Goal: Task Accomplishment & Management: Use online tool/utility

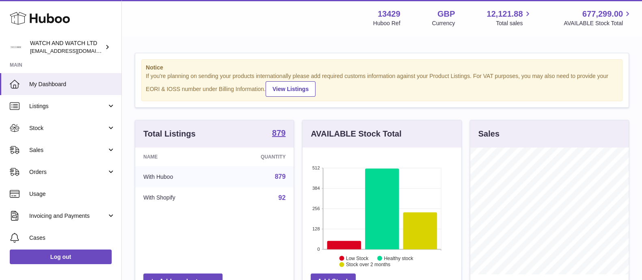
scroll to position [127, 158]
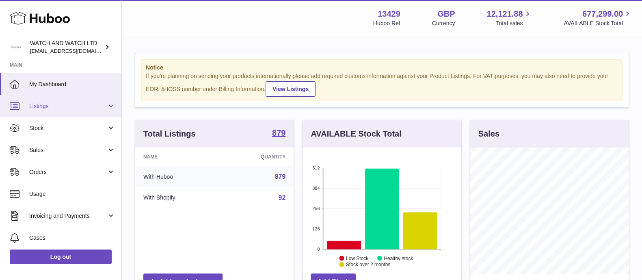
click at [35, 104] on span "Listings" at bounding box center [68, 106] width 78 height 8
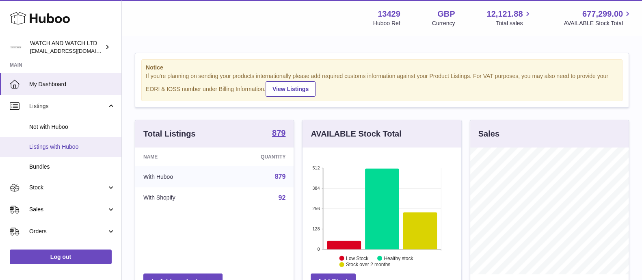
click at [55, 149] on span "Listings with Huboo" at bounding box center [72, 147] width 86 height 8
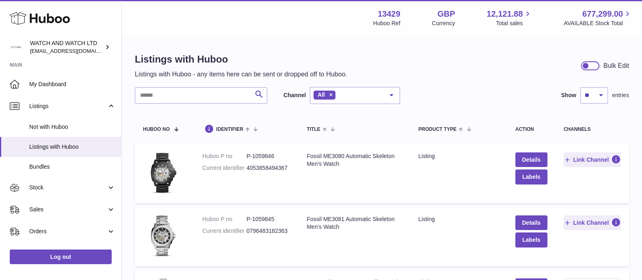
click at [324, 179] on td "Title Fossil ME3080 Automatic Skeleton Men's Watch" at bounding box center [355, 173] width 112 height 59
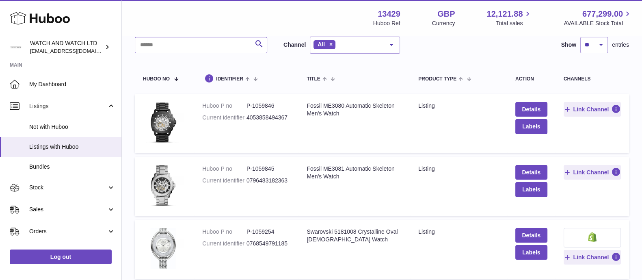
click at [165, 49] on input "text" at bounding box center [201, 45] width 132 height 16
click at [175, 46] on input "text" at bounding box center [201, 45] width 132 height 16
type input "****"
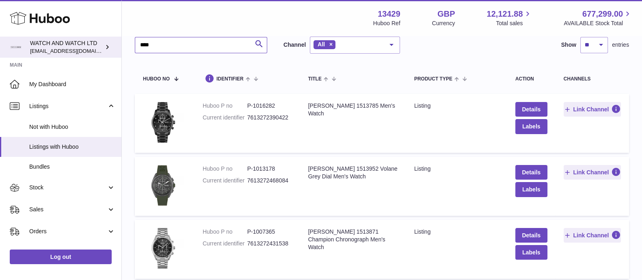
drag, startPoint x: 165, startPoint y: 46, endPoint x: 121, endPoint y: 41, distance: 44.2
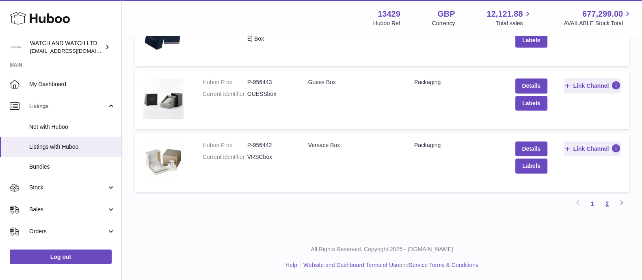
type input "***"
click at [604, 200] on link "2" at bounding box center [607, 203] width 15 height 15
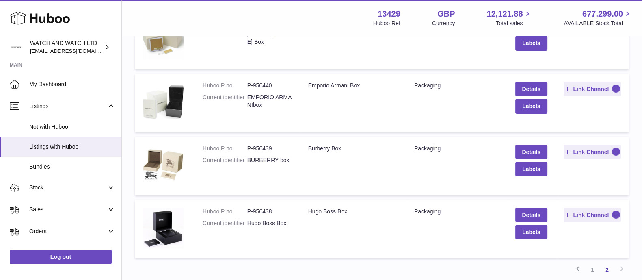
scroll to position [138, 0]
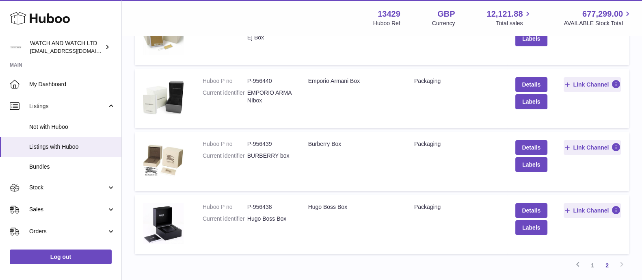
click at [264, 208] on dd "P-956438" at bounding box center [269, 207] width 45 height 8
copy dd "956438"
click at [269, 142] on dd "P-956439" at bounding box center [269, 144] width 45 height 8
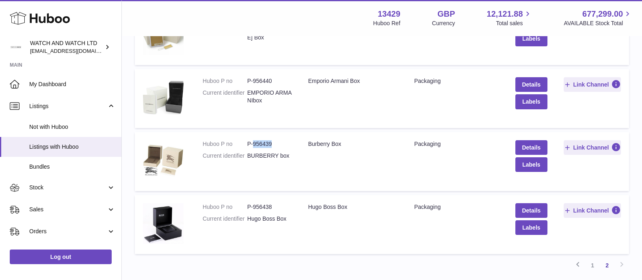
copy dd "956439"
click at [517, 165] on button "Labels" at bounding box center [531, 164] width 32 height 15
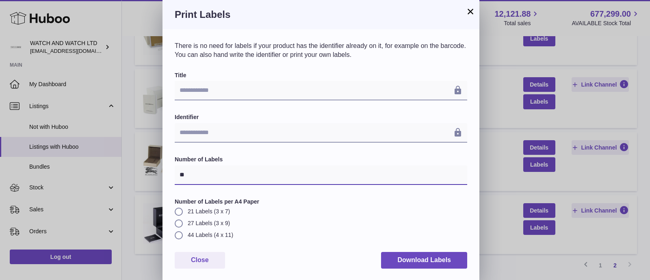
click at [196, 173] on input "**" at bounding box center [321, 174] width 292 height 19
type input "*"
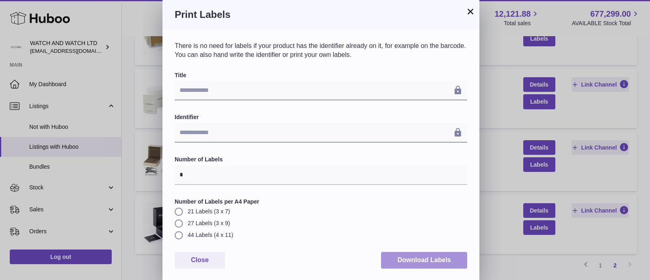
click at [401, 263] on button "Download Labels" at bounding box center [424, 260] width 86 height 17
click at [620, 35] on div "**********" at bounding box center [325, 140] width 650 height 281
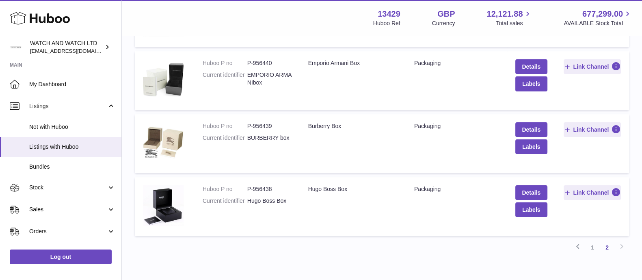
scroll to position [200, 0]
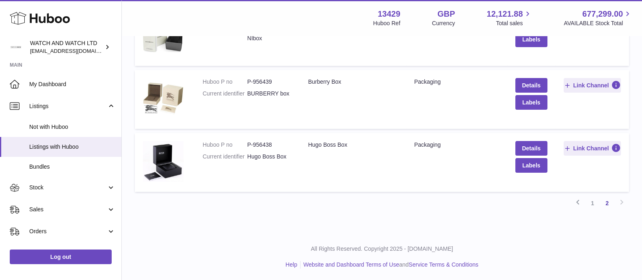
click at [267, 143] on dd "P-956438" at bounding box center [269, 145] width 45 height 8
copy dd "956438"
drag, startPoint x: 309, startPoint y: 145, endPoint x: 338, endPoint y: 145, distance: 28.4
click at [338, 145] on div "Hugo Boss Box" at bounding box center [353, 145] width 90 height 8
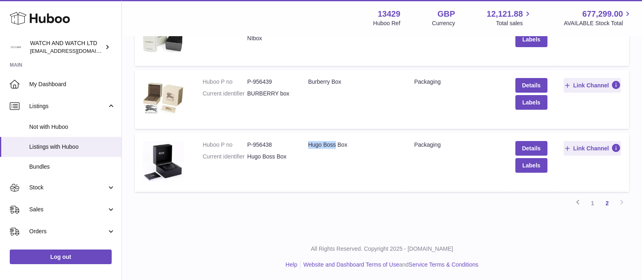
copy div "[PERSON_NAME]"
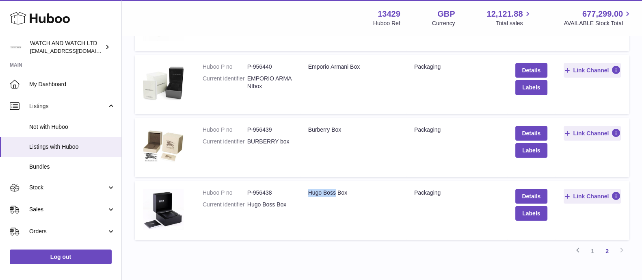
scroll to position [0, 0]
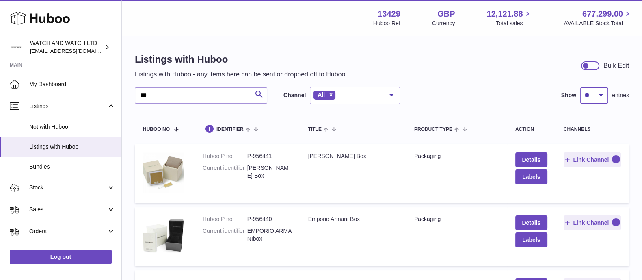
click at [590, 100] on select "** ** ** ***" at bounding box center [594, 95] width 28 height 16
select select "**"
click at [580, 87] on select "** ** ** ***" at bounding box center [594, 95] width 28 height 16
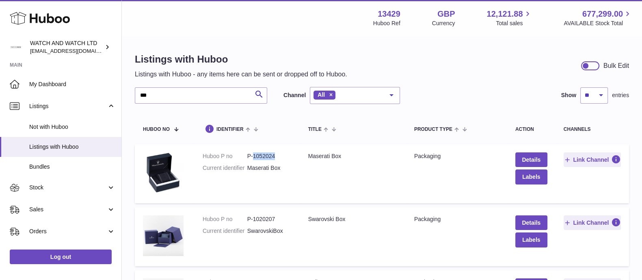
drag, startPoint x: 254, startPoint y: 155, endPoint x: 290, endPoint y: 155, distance: 35.7
click at [290, 155] on dd "P-1052024" at bounding box center [269, 156] width 45 height 8
copy dd "1052024"
click at [317, 155] on div "Maserati Box" at bounding box center [353, 156] width 90 height 8
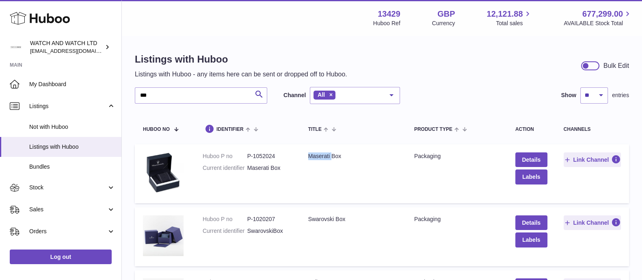
copy div "Maserati"
click at [258, 219] on dd "P-1020207" at bounding box center [269, 219] width 45 height 8
copy dd "1020207"
click at [318, 216] on div "Swarovski Box" at bounding box center [353, 219] width 90 height 8
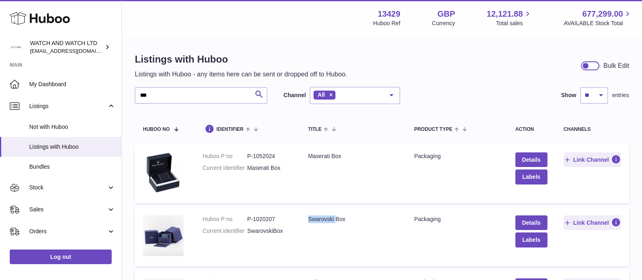
click at [318, 216] on div "Swarovski Box" at bounding box center [353, 219] width 90 height 8
copy div "Swarovski"
click at [270, 155] on dd "P-1052024" at bounding box center [269, 156] width 45 height 8
copy dd "1052024"
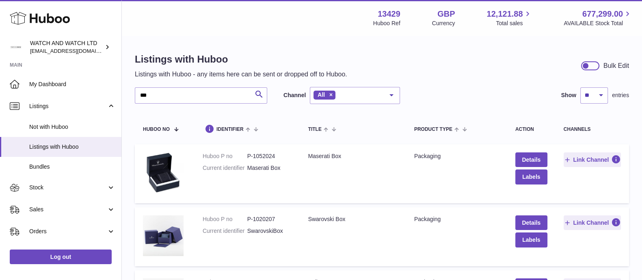
click at [318, 151] on td "Title Maserati Box" at bounding box center [353, 173] width 106 height 59
copy div "Maserati"
click at [268, 220] on dd "P-1020207" at bounding box center [269, 219] width 45 height 8
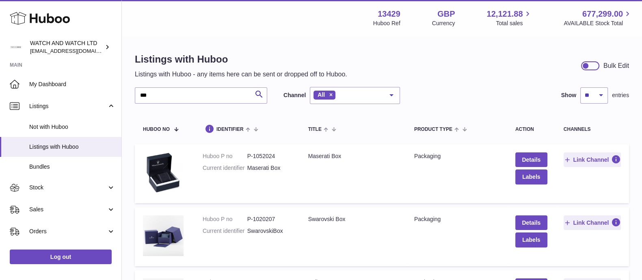
click at [318, 219] on div "Swarovski Box" at bounding box center [353, 219] width 90 height 8
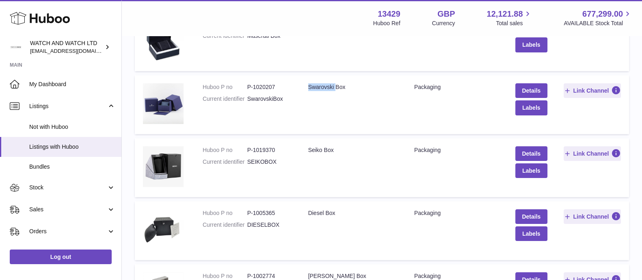
scroll to position [152, 0]
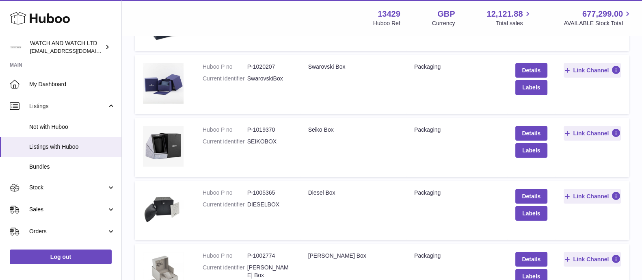
click at [263, 130] on dd "P-1019370" at bounding box center [269, 130] width 45 height 8
click at [318, 129] on div "Seiko Box" at bounding box center [353, 130] width 90 height 8
click at [267, 192] on dd "P-1005365" at bounding box center [269, 193] width 45 height 8
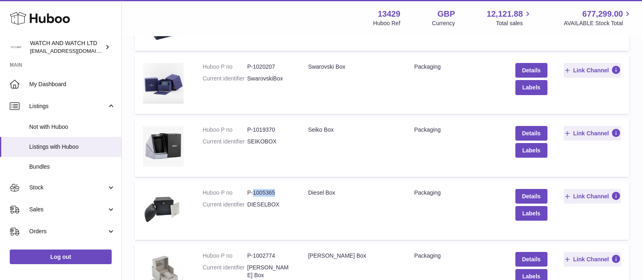
click at [267, 192] on dd "P-1005365" at bounding box center [269, 193] width 45 height 8
click at [316, 190] on div "Diesel Box" at bounding box center [353, 193] width 90 height 8
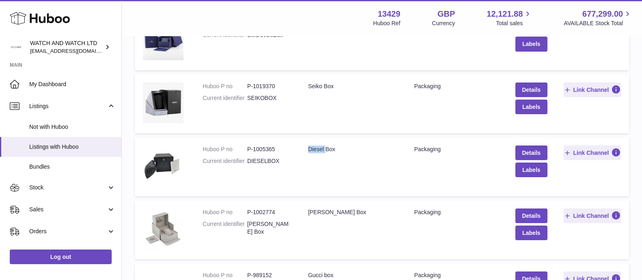
scroll to position [254, 0]
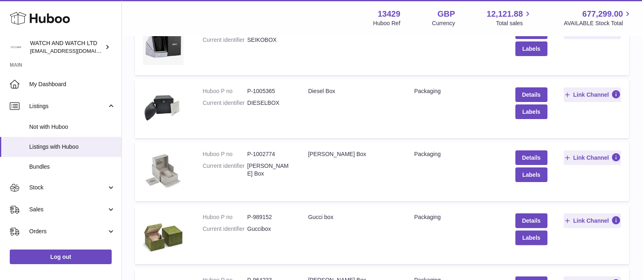
click at [267, 153] on dd "P-1002774" at bounding box center [269, 154] width 45 height 8
drag, startPoint x: 310, startPoint y: 155, endPoint x: 363, endPoint y: 155, distance: 53.2
click at [363, 155] on div "[PERSON_NAME] Box" at bounding box center [353, 154] width 90 height 8
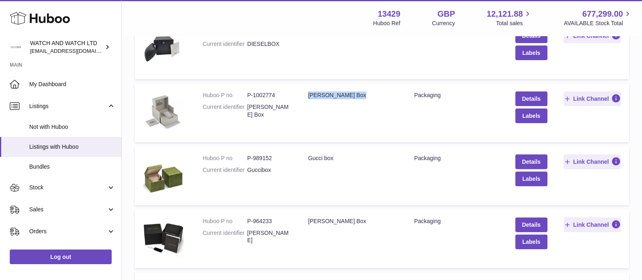
scroll to position [249, 0]
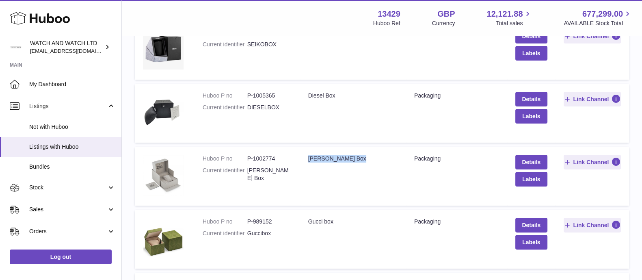
click at [348, 159] on div "[PERSON_NAME] Box" at bounding box center [353, 159] width 90 height 8
click at [315, 156] on div "[PERSON_NAME] Box" at bounding box center [353, 159] width 90 height 8
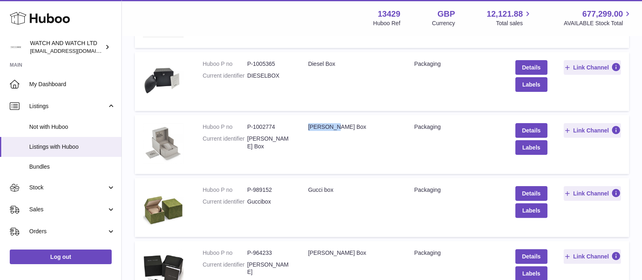
scroll to position [351, 0]
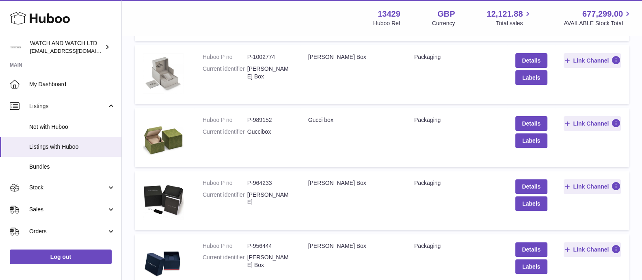
click at [266, 117] on dd "P-989152" at bounding box center [269, 120] width 45 height 8
click at [315, 118] on div "Gucci box" at bounding box center [353, 120] width 90 height 8
click at [256, 177] on td "Huboo P no P-964233 Current identifier [PERSON_NAME]" at bounding box center [248, 200] width 106 height 59
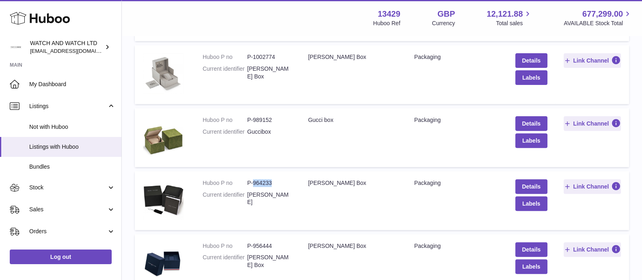
click at [256, 177] on td "Huboo P no P-964233 Current identifier [PERSON_NAME]" at bounding box center [248, 200] width 106 height 59
click at [312, 182] on div "[PERSON_NAME] Box" at bounding box center [353, 183] width 90 height 8
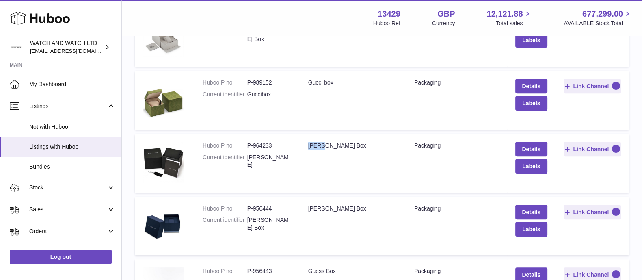
scroll to position [452, 0]
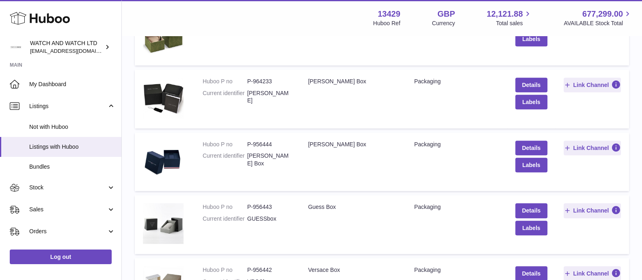
click at [260, 143] on dd "P-956444" at bounding box center [269, 145] width 45 height 8
click at [317, 141] on div "[PERSON_NAME] Box" at bounding box center [353, 145] width 90 height 8
click at [266, 208] on dd "P-956443" at bounding box center [269, 207] width 45 height 8
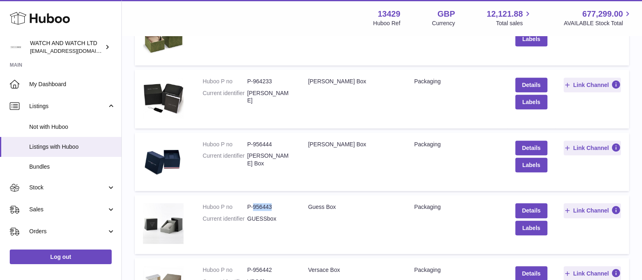
click at [266, 208] on dd "P-956443" at bounding box center [269, 207] width 45 height 8
click at [316, 205] on div "Guess Box" at bounding box center [353, 207] width 90 height 8
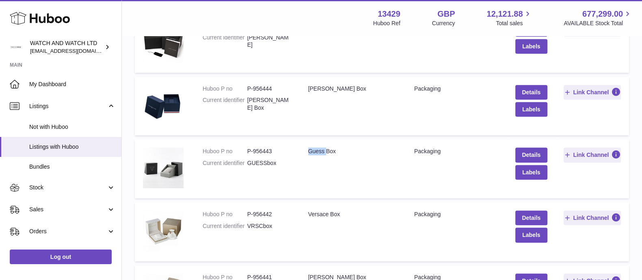
scroll to position [554, 0]
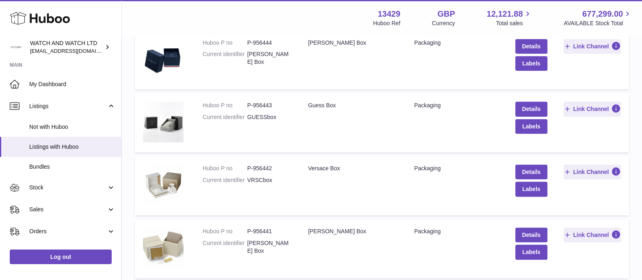
click at [268, 169] on dd "P-956442" at bounding box center [269, 169] width 45 height 8
click at [313, 170] on div "Versace Box" at bounding box center [353, 169] width 90 height 8
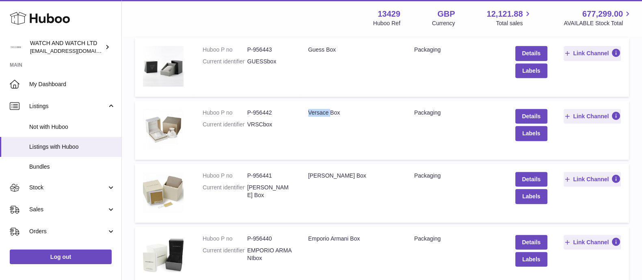
scroll to position [656, 0]
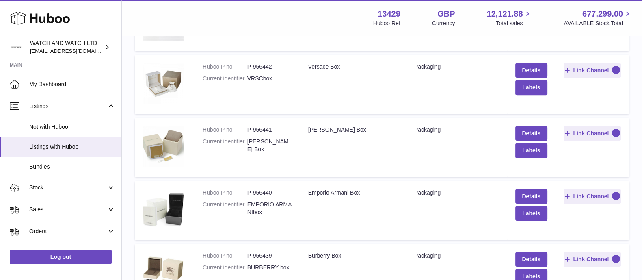
click at [268, 128] on dd "P-956441" at bounding box center [269, 130] width 45 height 8
click at [315, 129] on div "[PERSON_NAME] Box" at bounding box center [353, 130] width 90 height 8
click at [264, 193] on dd "P-956440" at bounding box center [269, 193] width 45 height 8
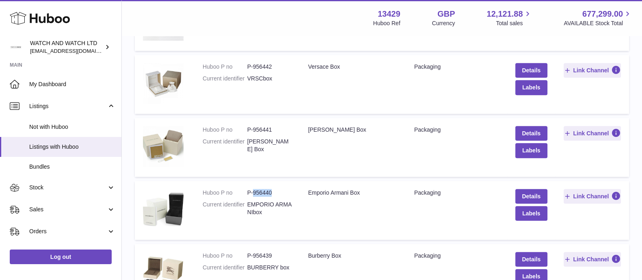
click at [264, 193] on dd "P-956440" at bounding box center [269, 193] width 45 height 8
click at [318, 191] on div "Emporio Armani Box" at bounding box center [353, 193] width 90 height 8
click at [341, 193] on div "Emporio Armani Box" at bounding box center [353, 193] width 90 height 8
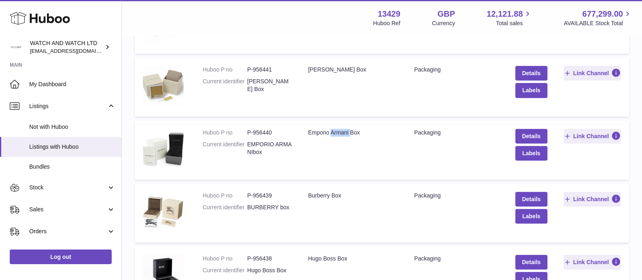
scroll to position [808, 0]
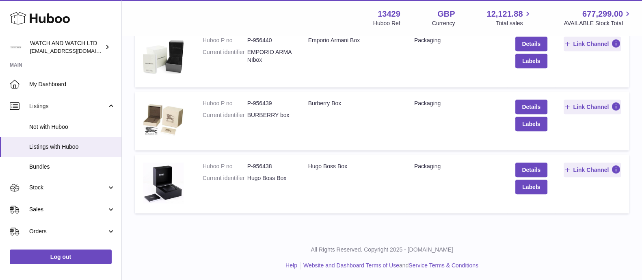
click at [266, 104] on dd "P-956439" at bounding box center [269, 104] width 45 height 8
click at [318, 103] on div "Burberry Box" at bounding box center [353, 104] width 90 height 8
click at [262, 165] on dd "P-956438" at bounding box center [269, 166] width 45 height 8
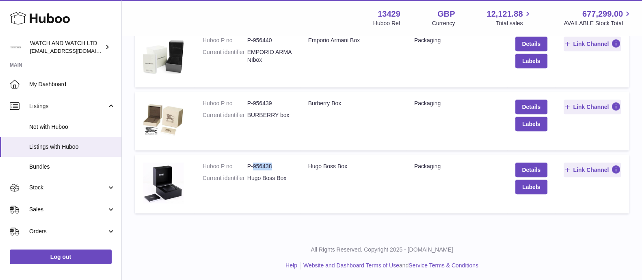
click at [262, 165] on dd "P-956438" at bounding box center [269, 166] width 45 height 8
drag, startPoint x: 309, startPoint y: 165, endPoint x: 337, endPoint y: 166, distance: 28.1
click at [337, 166] on div "Hugo Boss Box" at bounding box center [353, 166] width 90 height 8
click at [270, 105] on dd "P-956439" at bounding box center [269, 104] width 45 height 8
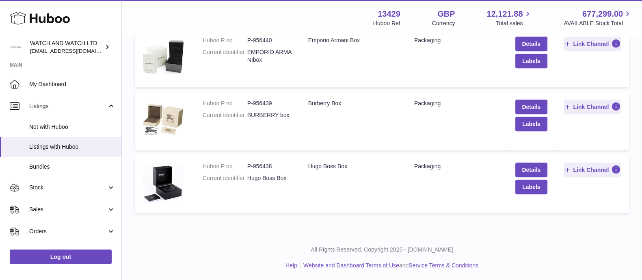
click at [316, 102] on div "Burberry Box" at bounding box center [353, 104] width 90 height 8
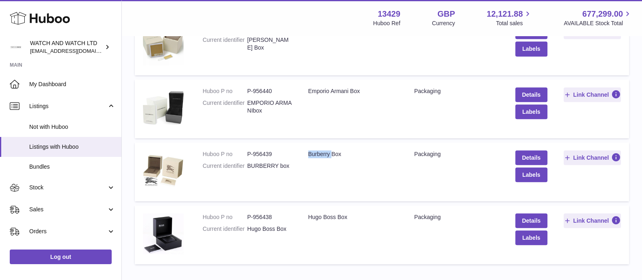
scroll to position [706, 0]
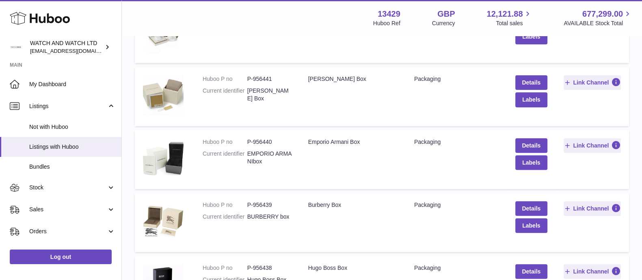
click at [268, 78] on dd "P-956441" at bounding box center [269, 79] width 45 height 8
click at [321, 78] on div "[PERSON_NAME] Box" at bounding box center [353, 79] width 90 height 8
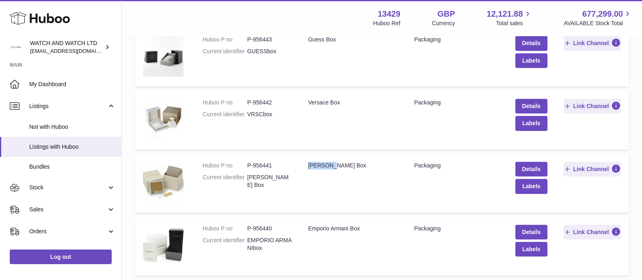
scroll to position [605, 0]
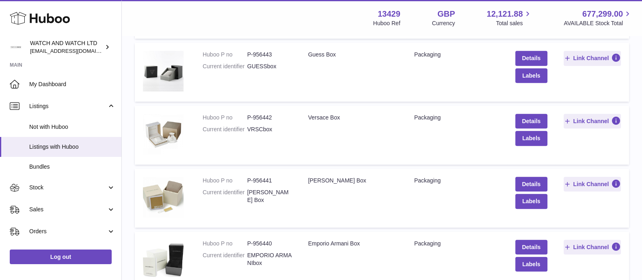
click at [268, 54] on dd "P-956443" at bounding box center [269, 55] width 45 height 8
click at [321, 56] on div "Guess Box" at bounding box center [353, 55] width 90 height 8
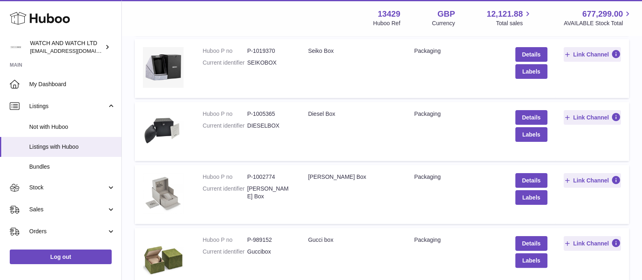
scroll to position [254, 0]
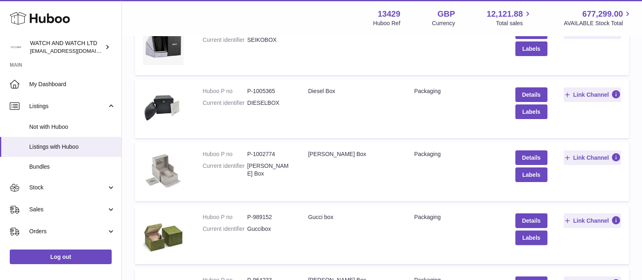
click at [262, 152] on dd "P-1002774" at bounding box center [269, 154] width 45 height 8
click at [325, 153] on div "[PERSON_NAME] Box" at bounding box center [353, 154] width 90 height 8
click at [391, 112] on td "Title Diesel Box" at bounding box center [353, 108] width 106 height 59
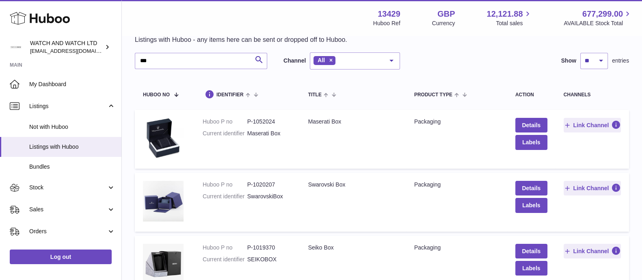
scroll to position [50, 0]
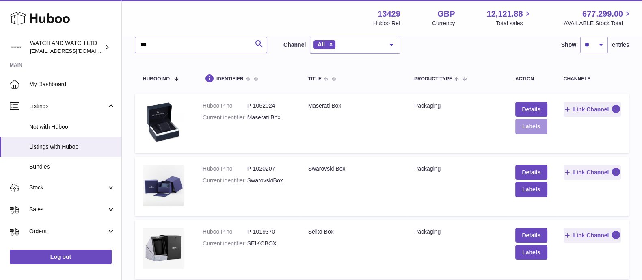
click at [536, 127] on button "Labels" at bounding box center [531, 126] width 32 height 15
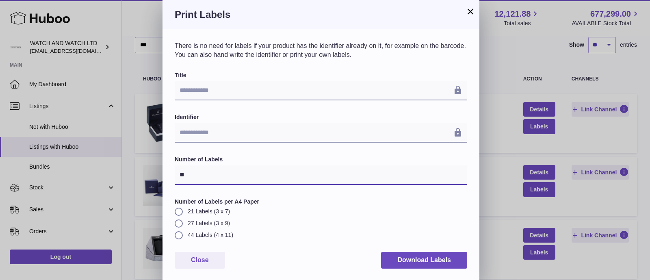
drag, startPoint x: 196, startPoint y: 172, endPoint x: 177, endPoint y: 172, distance: 19.1
click at [177, 172] on input "**" at bounding box center [321, 174] width 292 height 19
type input "*"
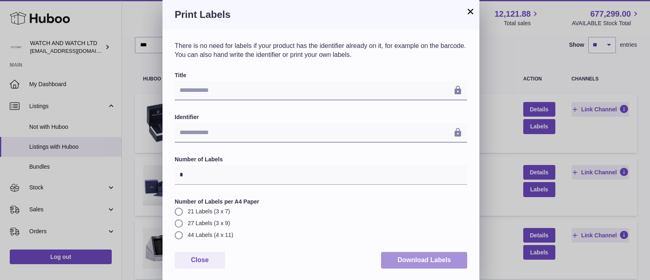
click at [416, 263] on button "Download Labels" at bounding box center [424, 260] width 86 height 17
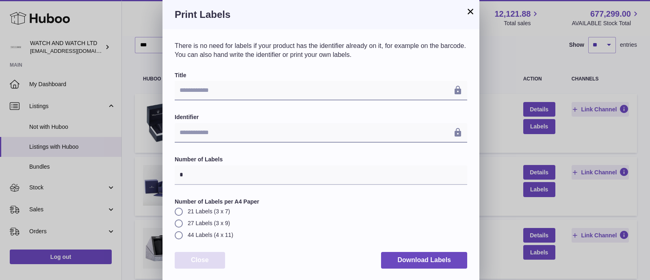
click at [209, 264] on button "Close" at bounding box center [200, 260] width 50 height 17
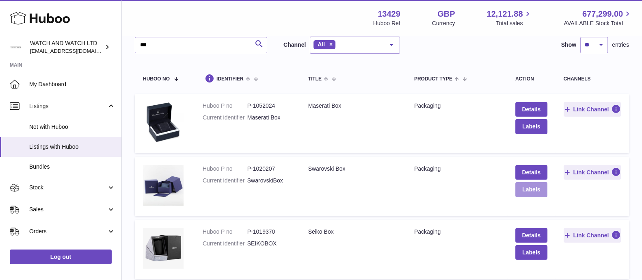
click at [526, 189] on button "Labels" at bounding box center [531, 189] width 32 height 15
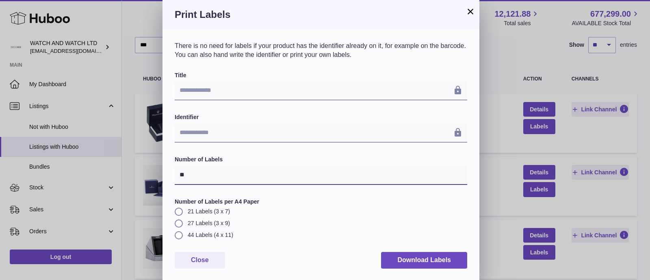
drag, startPoint x: 200, startPoint y: 171, endPoint x: 177, endPoint y: 173, distance: 23.6
click at [177, 173] on input "**" at bounding box center [321, 174] width 292 height 19
type input "*"
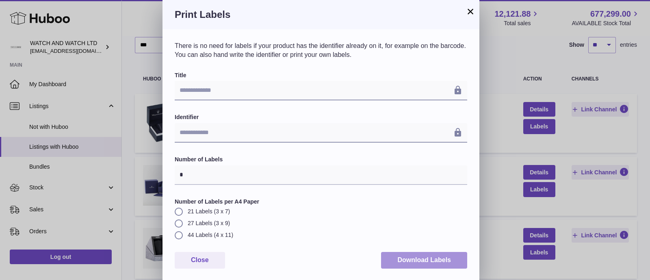
click at [425, 261] on button "Download Labels" at bounding box center [424, 260] width 86 height 17
click at [410, 14] on h3 "Print Labels" at bounding box center [321, 14] width 292 height 13
click at [472, 13] on button "×" at bounding box center [470, 11] width 10 height 10
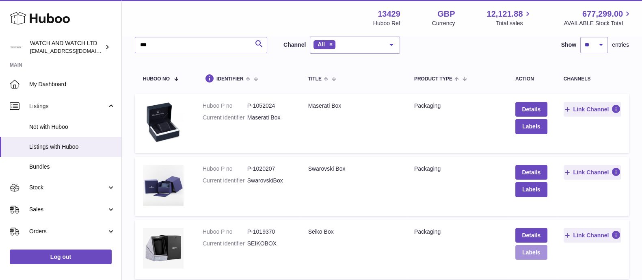
click at [527, 253] on button "Labels" at bounding box center [531, 252] width 32 height 15
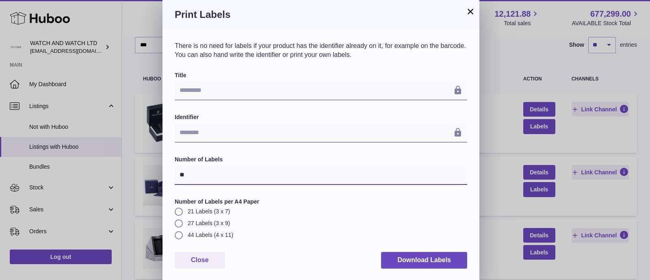
drag, startPoint x: 197, startPoint y: 177, endPoint x: 144, endPoint y: 173, distance: 53.0
click at [144, 173] on div "× Print Labels There is no need for labels if your product has the identifier a…" at bounding box center [325, 140] width 650 height 281
type input "*"
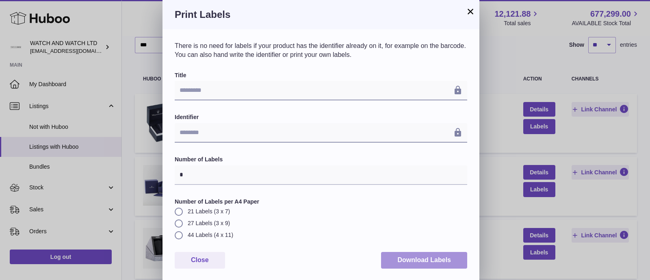
click at [407, 259] on button "Download Labels" at bounding box center [424, 260] width 86 height 17
click at [468, 13] on button "×" at bounding box center [470, 11] width 10 height 10
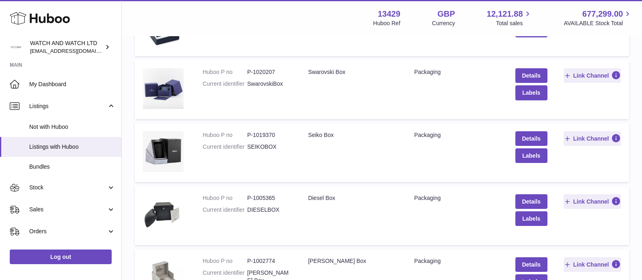
scroll to position [152, 0]
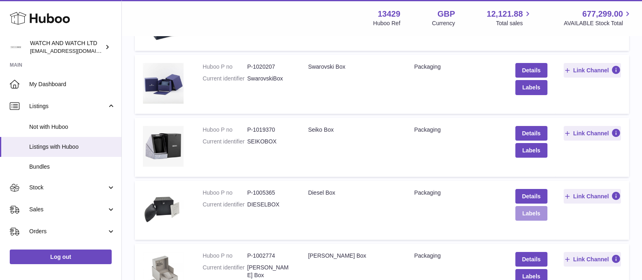
click at [528, 212] on button "Labels" at bounding box center [531, 213] width 32 height 15
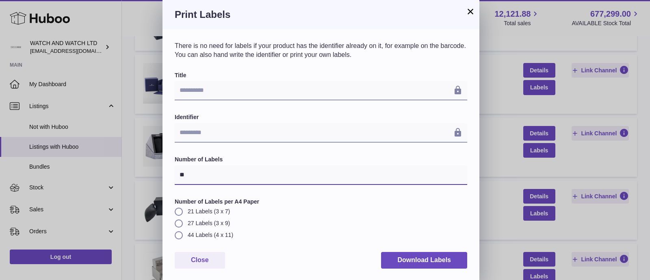
drag, startPoint x: 195, startPoint y: 175, endPoint x: 139, endPoint y: 175, distance: 55.6
click at [140, 174] on div "**********" at bounding box center [325, 140] width 650 height 281
type input "*"
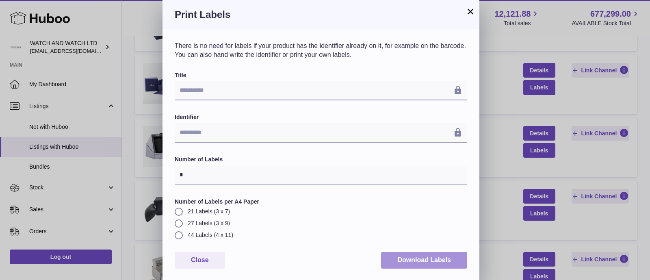
click at [400, 257] on button "Download Labels" at bounding box center [424, 260] width 86 height 17
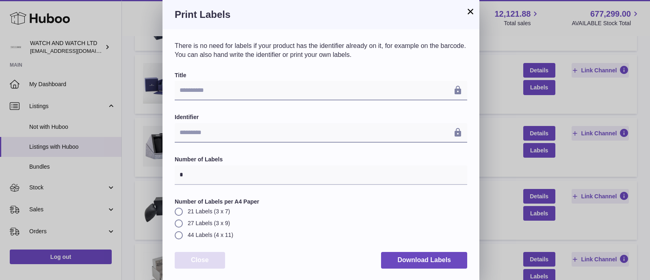
click at [187, 262] on button "Close" at bounding box center [200, 260] width 50 height 17
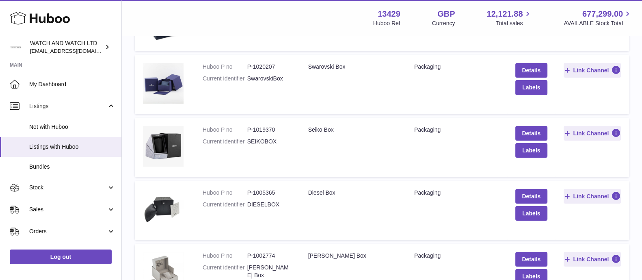
scroll to position [203, 0]
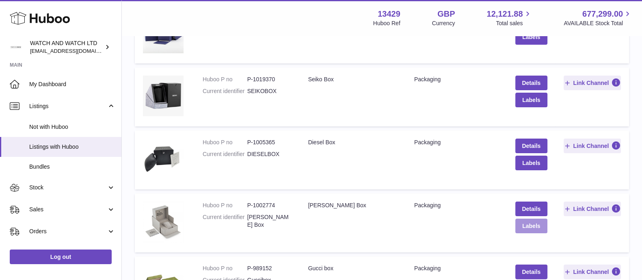
click at [528, 222] on button "Labels" at bounding box center [531, 226] width 32 height 15
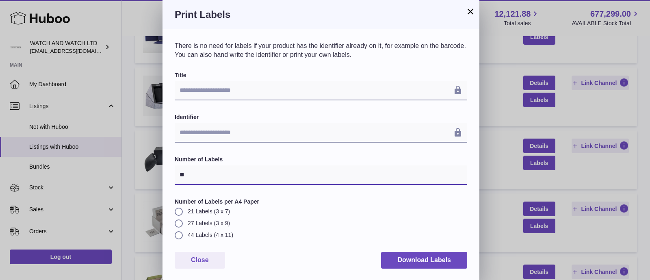
drag, startPoint x: 198, startPoint y: 171, endPoint x: 144, endPoint y: 172, distance: 54.0
click at [145, 171] on div "**********" at bounding box center [325, 140] width 650 height 281
type input "*"
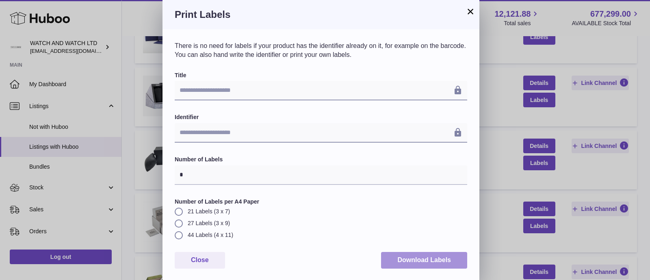
click at [423, 259] on button "Download Labels" at bounding box center [424, 260] width 86 height 17
click at [469, 15] on button "×" at bounding box center [470, 11] width 10 height 10
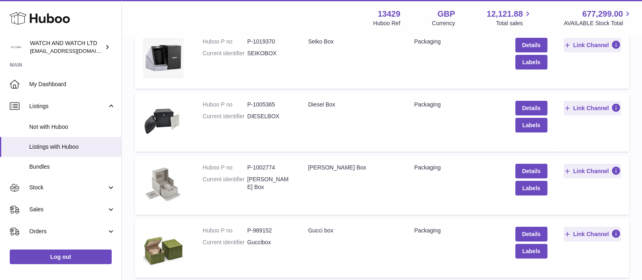
scroll to position [254, 0]
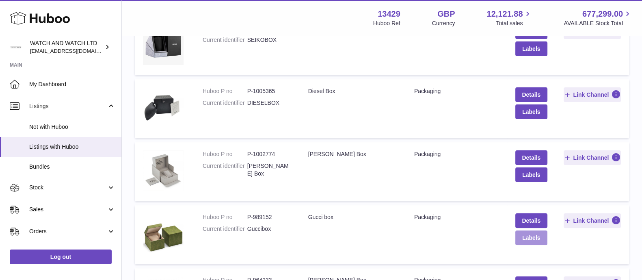
click at [527, 238] on button "Labels" at bounding box center [531, 237] width 32 height 15
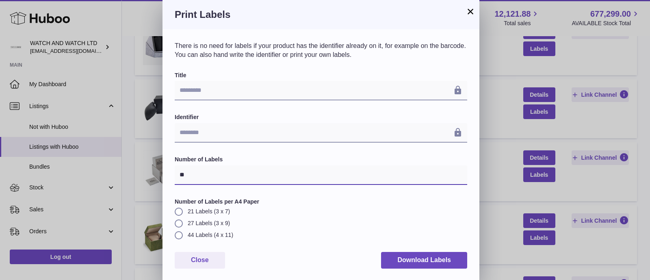
click at [140, 173] on div "× Print Labels There is no need for labels if your product has the identifier a…" at bounding box center [325, 140] width 650 height 281
type input "*"
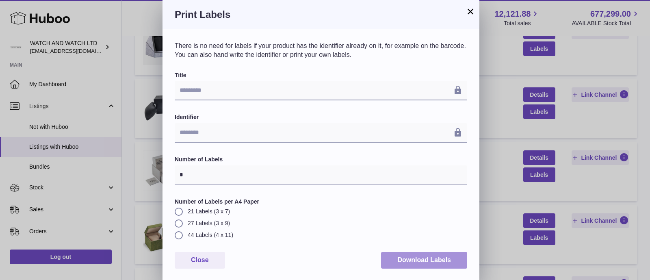
click at [405, 259] on button "Download Labels" at bounding box center [424, 260] width 86 height 17
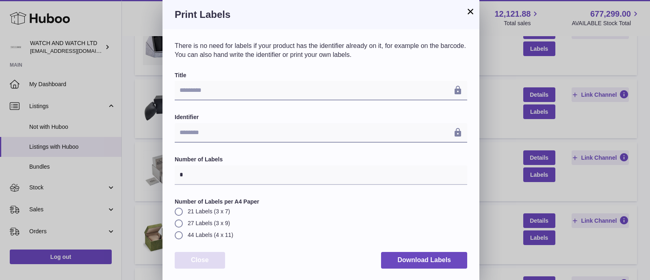
click at [201, 259] on button "Close" at bounding box center [200, 260] width 50 height 17
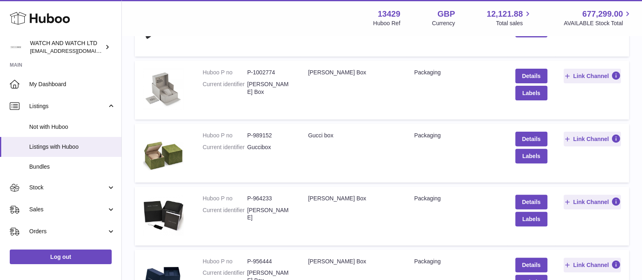
scroll to position [355, 0]
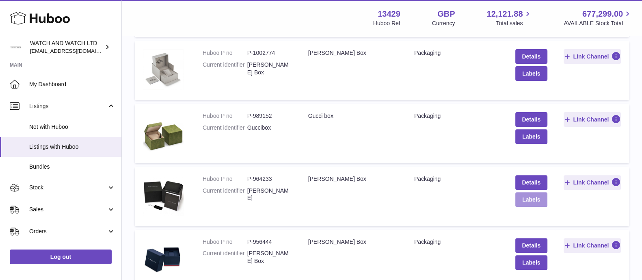
click at [530, 199] on button "Labels" at bounding box center [531, 199] width 32 height 15
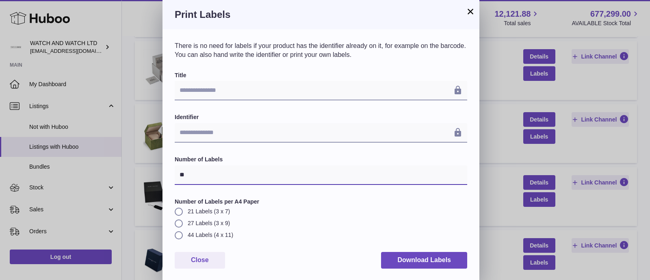
drag, startPoint x: 128, startPoint y: 169, endPoint x: 236, endPoint y: 180, distance: 108.7
click at [126, 169] on div "**********" at bounding box center [325, 140] width 650 height 281
type input "*"
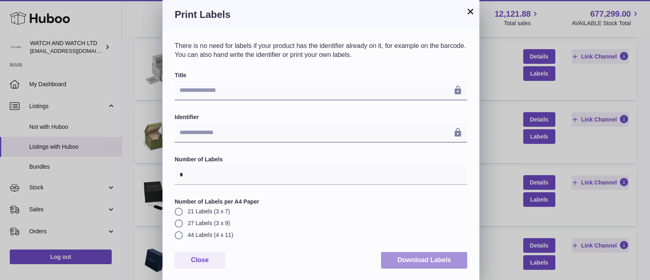
click at [410, 264] on button "Download Labels" at bounding box center [424, 260] width 86 height 17
click at [463, 7] on div "Print Labels" at bounding box center [320, 14] width 317 height 29
click at [475, 13] on div "Print Labels" at bounding box center [320, 14] width 317 height 29
click at [470, 9] on button "×" at bounding box center [470, 11] width 10 height 10
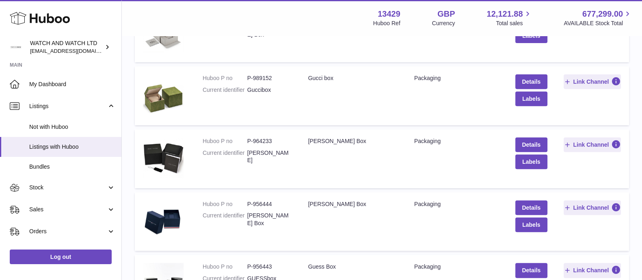
scroll to position [406, 0]
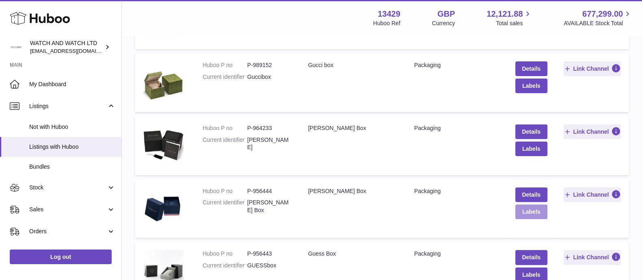
click at [532, 212] on button "Labels" at bounding box center [531, 211] width 32 height 15
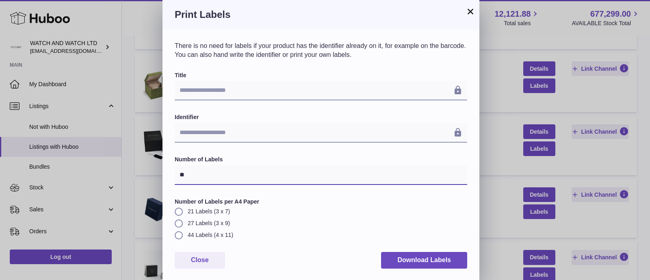
drag, startPoint x: 190, startPoint y: 172, endPoint x: 151, endPoint y: 174, distance: 39.4
click at [152, 173] on div "**********" at bounding box center [325, 140] width 650 height 281
type input "*"
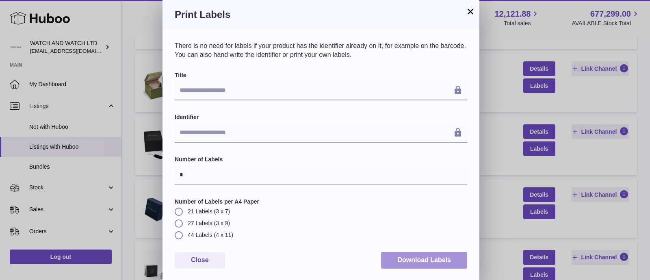
click at [412, 259] on button "Download Labels" at bounding box center [424, 260] width 86 height 17
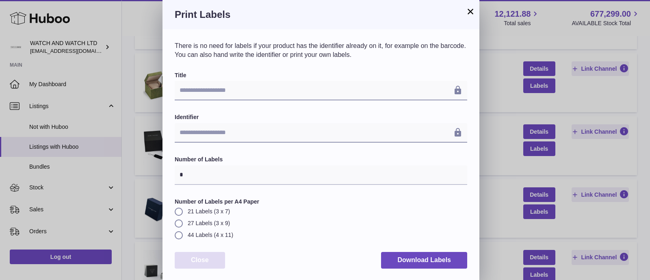
click at [201, 257] on button "Close" at bounding box center [200, 260] width 50 height 17
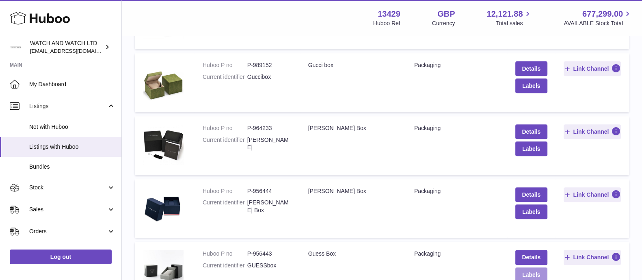
click at [531, 272] on button "Labels" at bounding box center [531, 274] width 32 height 15
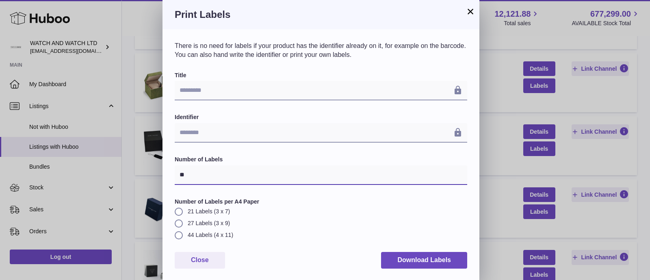
drag, startPoint x: 217, startPoint y: 174, endPoint x: 129, endPoint y: 175, distance: 88.6
click at [130, 173] on div "× Print Labels There is no need for labels if your product has the identifier a…" at bounding box center [325, 140] width 650 height 281
type input "*"
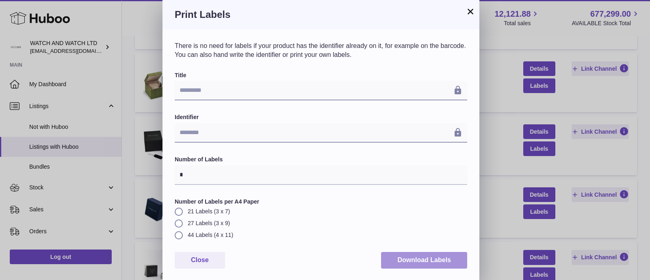
click at [443, 261] on button "Download Labels" at bounding box center [424, 260] width 86 height 17
click at [472, 10] on button "×" at bounding box center [470, 11] width 10 height 10
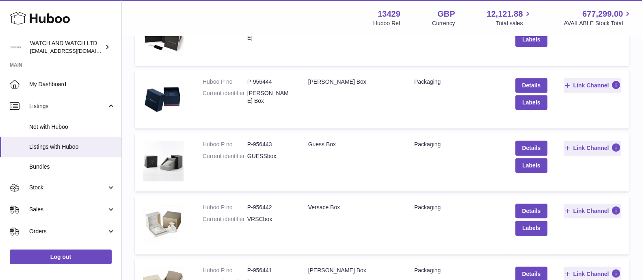
scroll to position [558, 0]
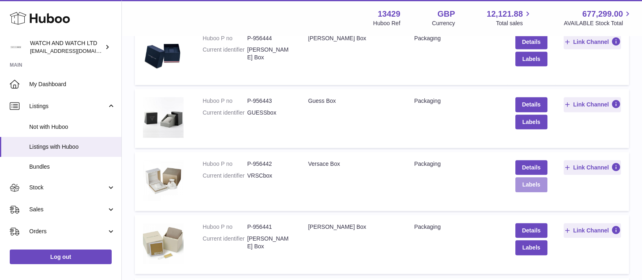
click at [529, 186] on button "Labels" at bounding box center [531, 184] width 32 height 15
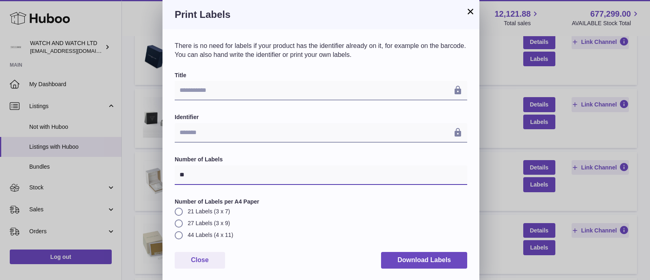
drag, startPoint x: 213, startPoint y: 175, endPoint x: 131, endPoint y: 175, distance: 81.6
click at [132, 175] on div "**********" at bounding box center [325, 140] width 650 height 281
type input "*"
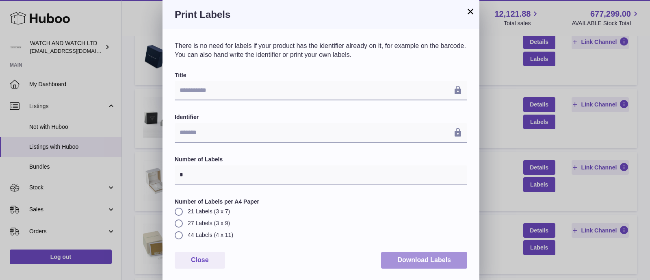
click at [428, 262] on button "Download Labels" at bounding box center [424, 260] width 86 height 17
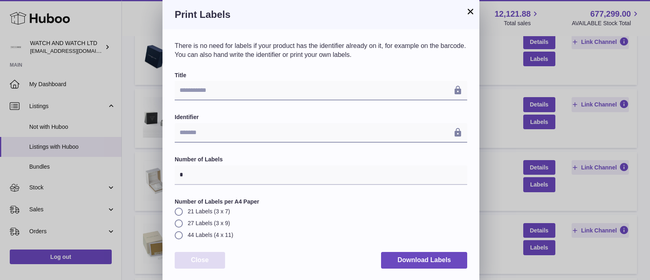
click at [202, 262] on button "Close" at bounding box center [200, 260] width 50 height 17
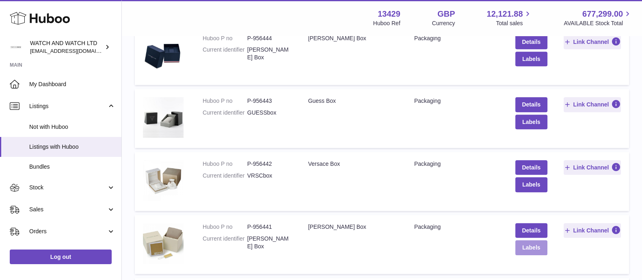
click at [532, 246] on button "Labels" at bounding box center [531, 247] width 32 height 15
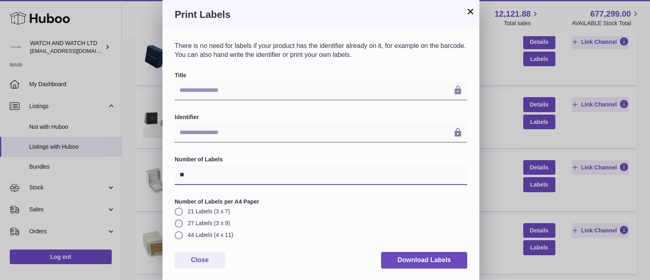
drag, startPoint x: 205, startPoint y: 171, endPoint x: 148, endPoint y: 171, distance: 56.9
click at [148, 171] on div "**********" at bounding box center [325, 140] width 650 height 281
type input "*"
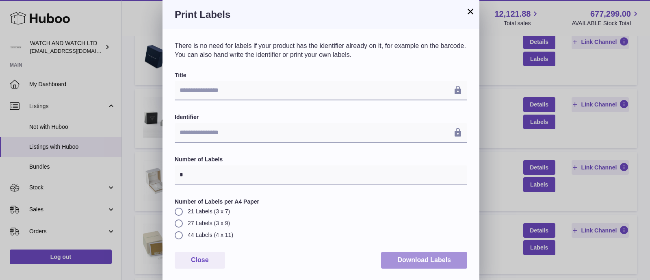
click at [418, 257] on button "Download Labels" at bounding box center [424, 260] width 86 height 17
click at [470, 11] on button "×" at bounding box center [470, 11] width 10 height 10
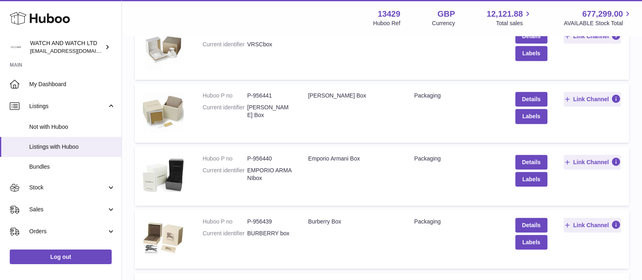
scroll to position [710, 0]
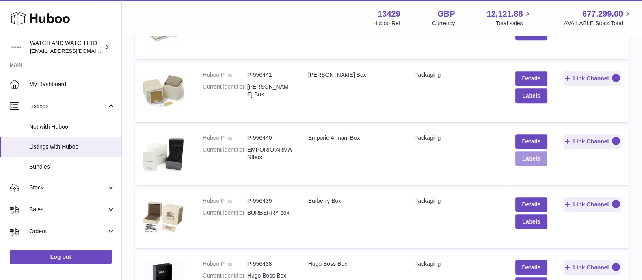
click at [532, 161] on button "Labels" at bounding box center [531, 158] width 32 height 15
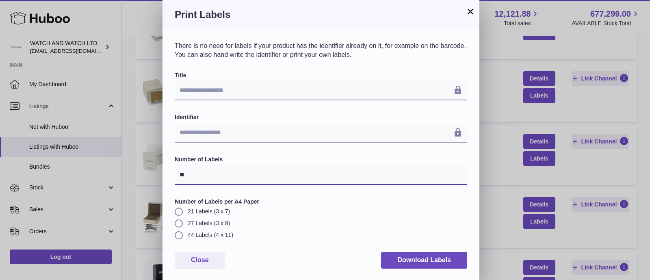
drag, startPoint x: 200, startPoint y: 173, endPoint x: 155, endPoint y: 172, distance: 45.5
click at [155, 172] on div "**********" at bounding box center [325, 140] width 650 height 281
type input "*"
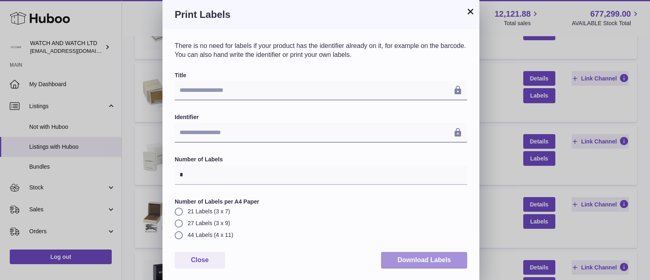
click at [406, 260] on button "Download Labels" at bounding box center [424, 260] width 86 height 17
click at [401, 17] on h3 "Print Labels" at bounding box center [321, 14] width 292 height 13
click at [463, 11] on h3 "Print Labels" at bounding box center [321, 14] width 292 height 13
click at [468, 11] on button "×" at bounding box center [470, 11] width 10 height 10
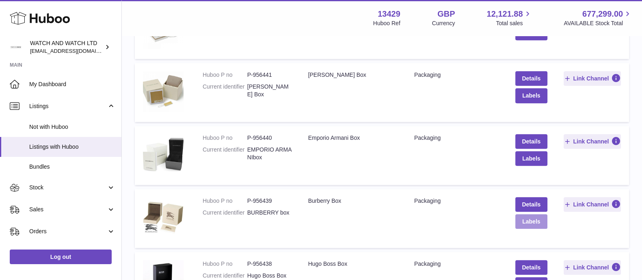
click at [528, 220] on button "Labels" at bounding box center [531, 221] width 32 height 15
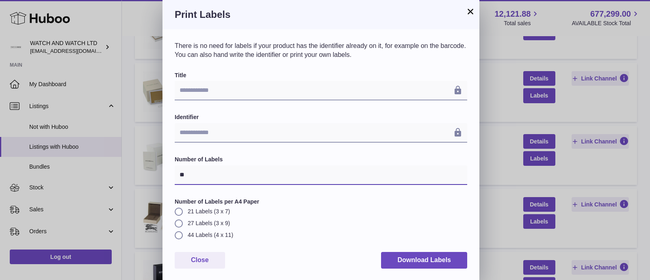
drag, startPoint x: 211, startPoint y: 177, endPoint x: 143, endPoint y: 177, distance: 68.2
click at [143, 177] on div "**********" at bounding box center [325, 140] width 650 height 281
type input "*"
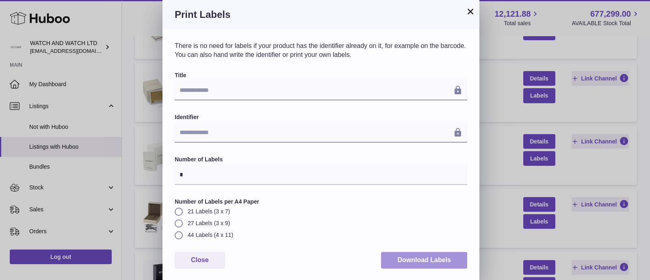
click at [420, 265] on button "Download Labels" at bounding box center [424, 260] width 86 height 17
click at [470, 12] on button "×" at bounding box center [470, 11] width 10 height 10
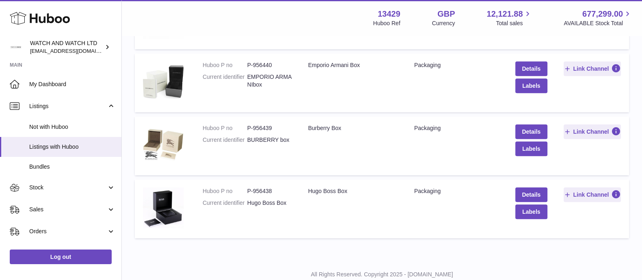
scroll to position [808, 0]
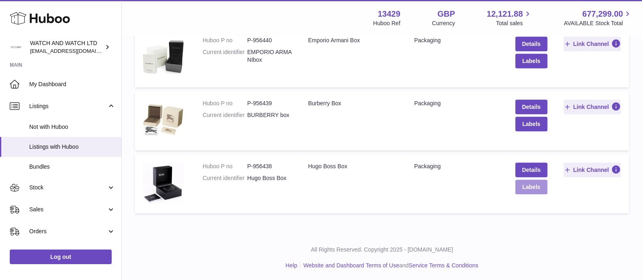
click at [529, 184] on button "Labels" at bounding box center [531, 187] width 32 height 15
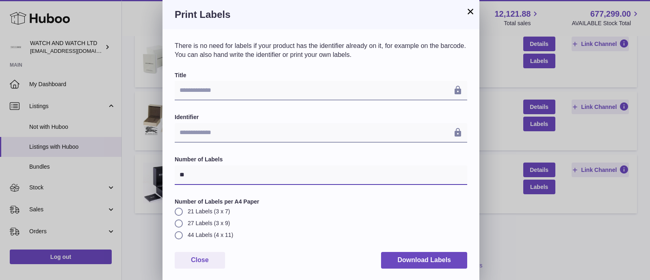
drag, startPoint x: 169, startPoint y: 175, endPoint x: 156, endPoint y: 175, distance: 13.0
click at [156, 175] on div "**********" at bounding box center [325, 140] width 650 height 281
type input "*"
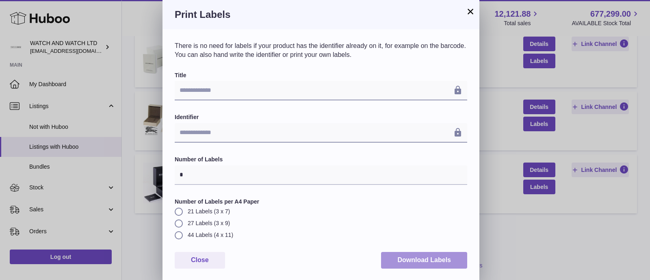
click at [412, 263] on button "Download Labels" at bounding box center [424, 260] width 86 height 17
click at [407, 22] on div "Print Labels" at bounding box center [320, 14] width 317 height 29
click at [468, 11] on button "×" at bounding box center [470, 11] width 10 height 10
